Goal: Task Accomplishment & Management: Manage account settings

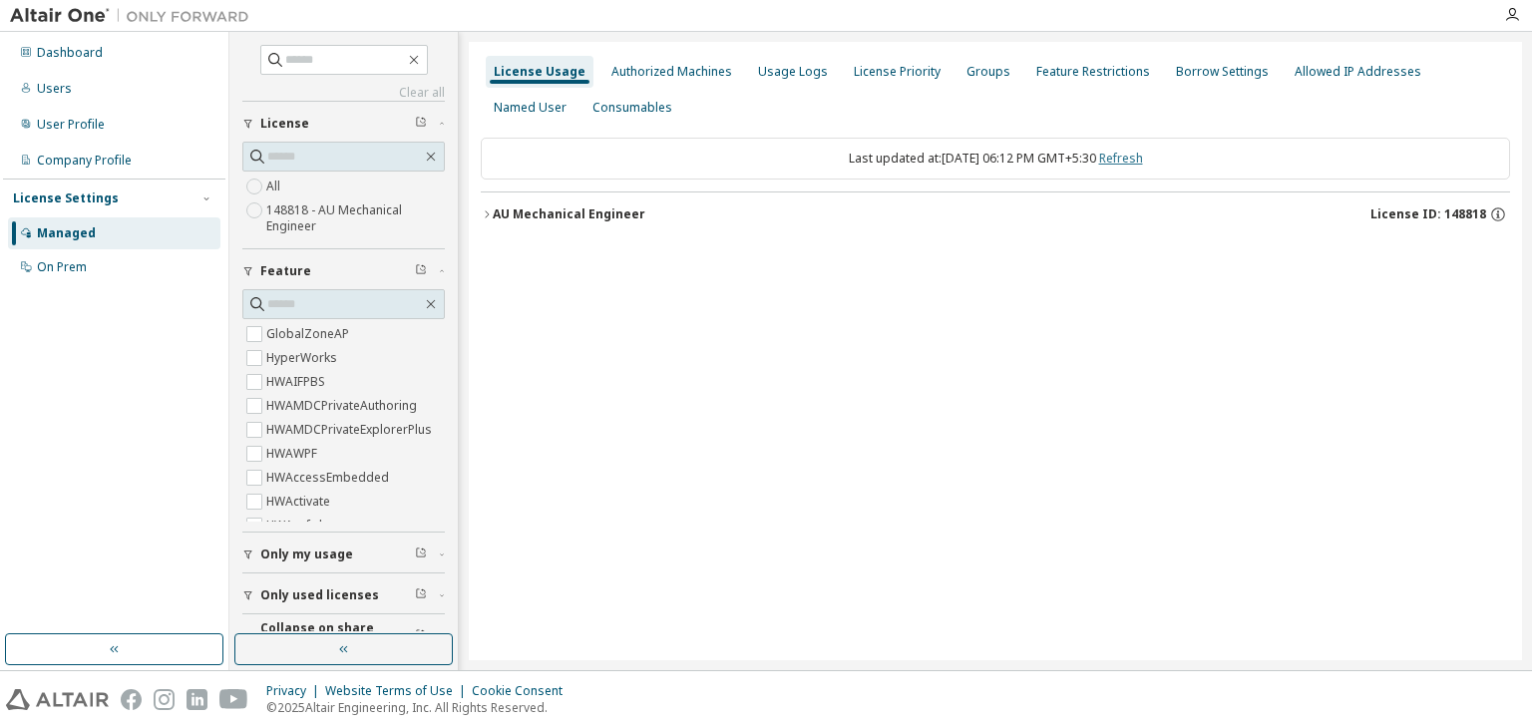
click at [1073, 157] on div "Last updated at: [DATE] 06:12 PM GMT+5:30 Refresh" at bounding box center [996, 159] width 1030 height 42
click at [485, 216] on icon "button" at bounding box center [487, 215] width 12 height 12
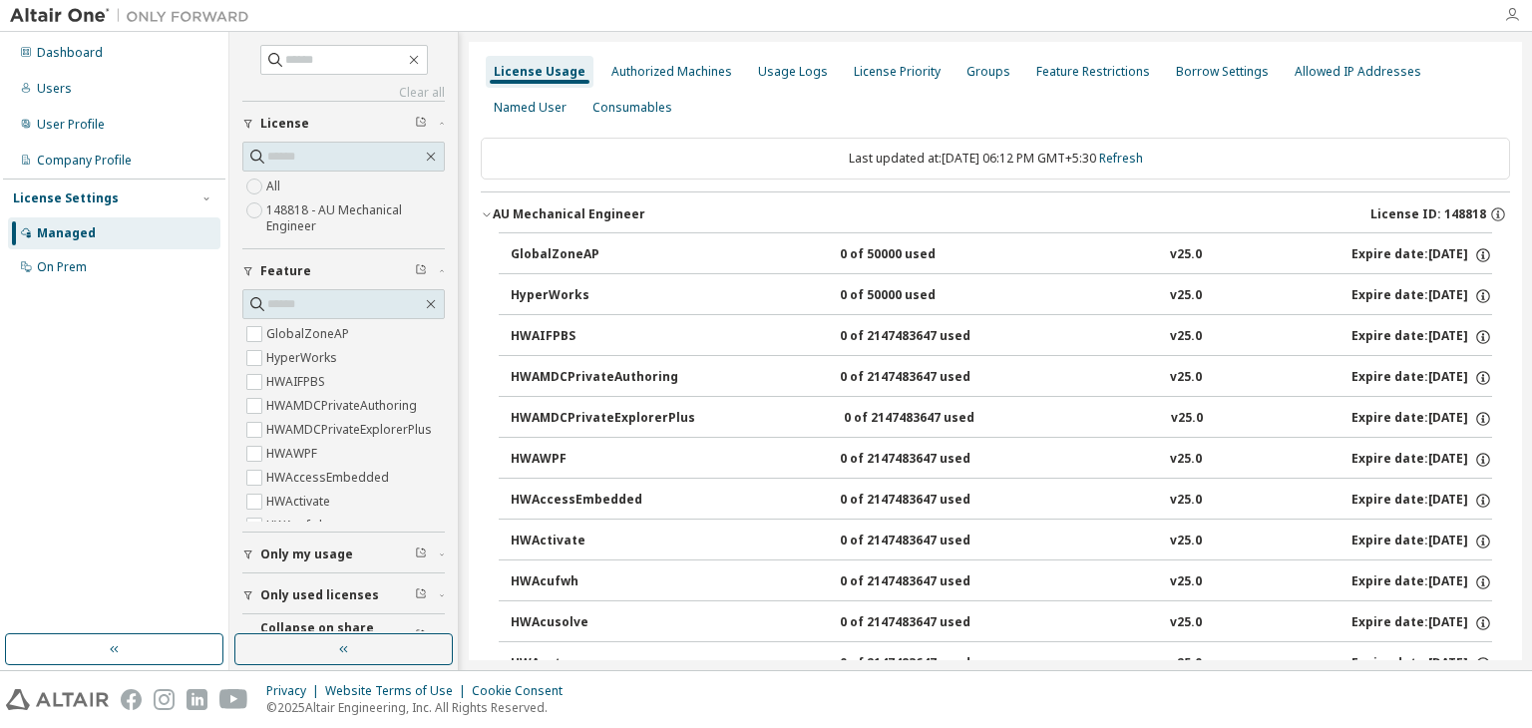
click at [1518, 9] on icon "button" at bounding box center [1512, 15] width 16 height 16
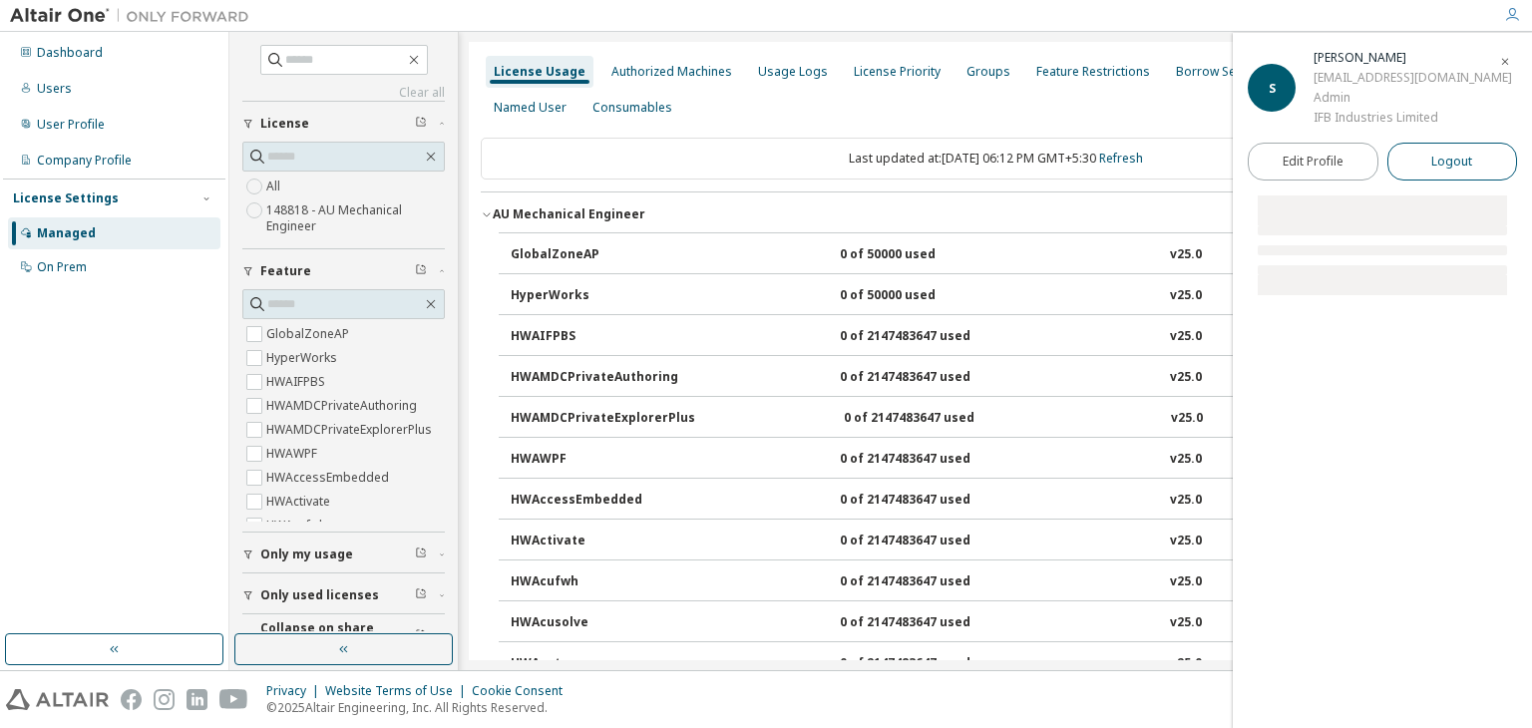
click at [1433, 157] on span "Logout" at bounding box center [1452, 162] width 41 height 20
